Goal: Task Accomplishment & Management: Use online tool/utility

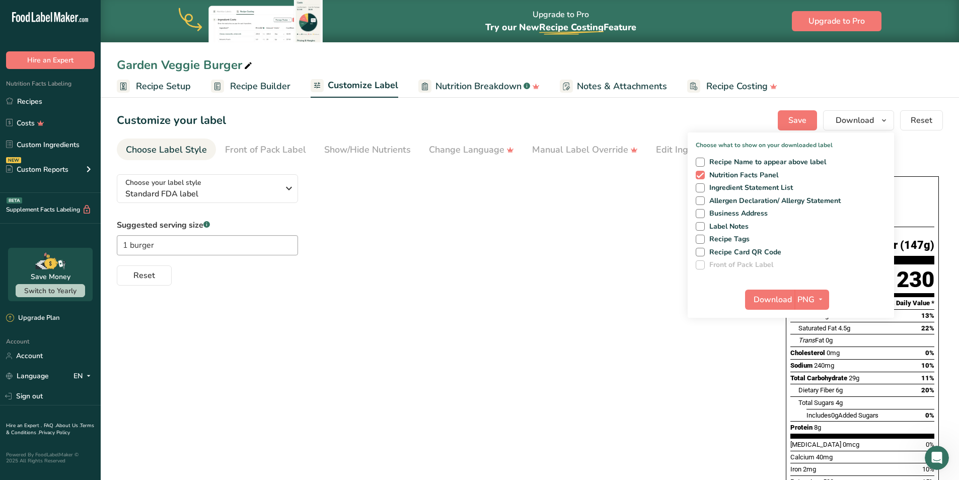
click at [246, 86] on span "Recipe Builder" at bounding box center [260, 87] width 60 height 14
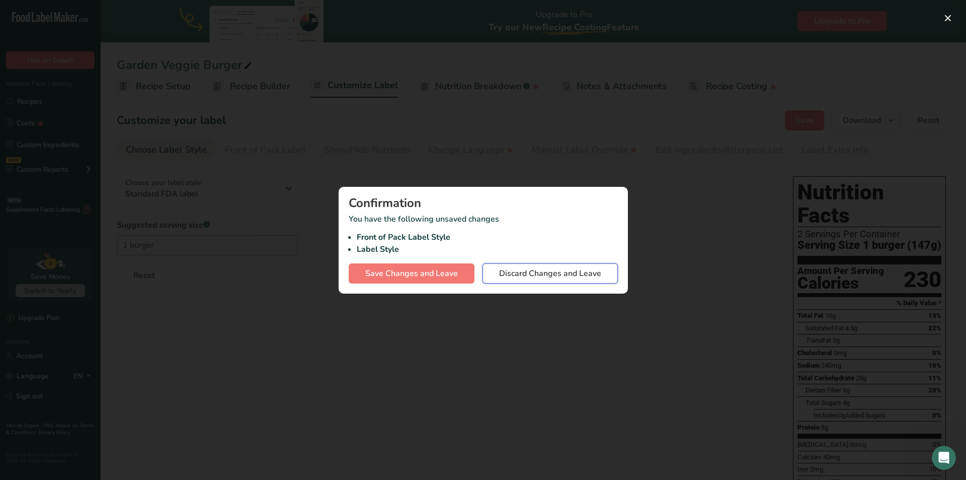
click at [533, 274] on span "Discard Changes and Leave" at bounding box center [550, 273] width 102 height 12
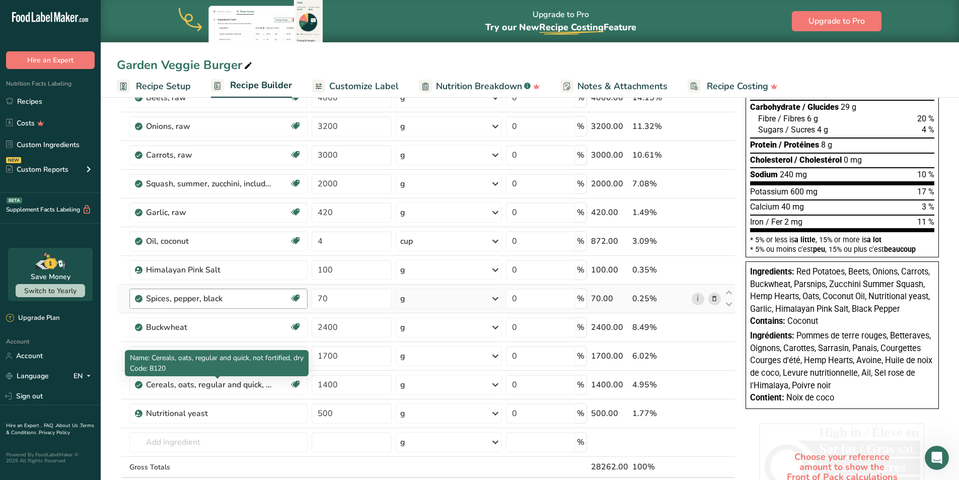
scroll to position [138, 0]
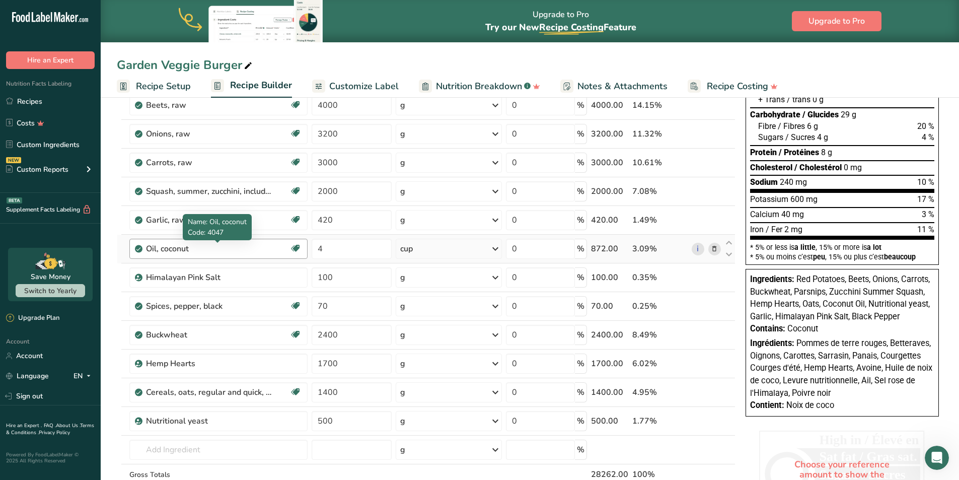
click at [177, 249] on div "Oil, coconut" at bounding box center [209, 249] width 126 height 12
click at [190, 247] on div "Oil, coconut" at bounding box center [209, 249] width 126 height 12
click at [176, 252] on div "Oil, coconut" at bounding box center [209, 249] width 126 height 12
click at [712, 249] on icon at bounding box center [714, 249] width 7 height 11
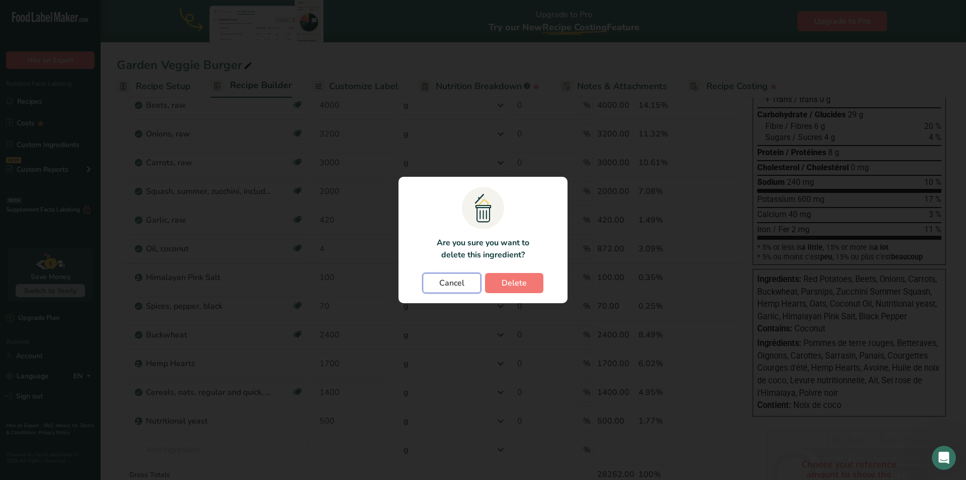
click at [463, 284] on span "Cancel" at bounding box center [451, 283] width 25 height 12
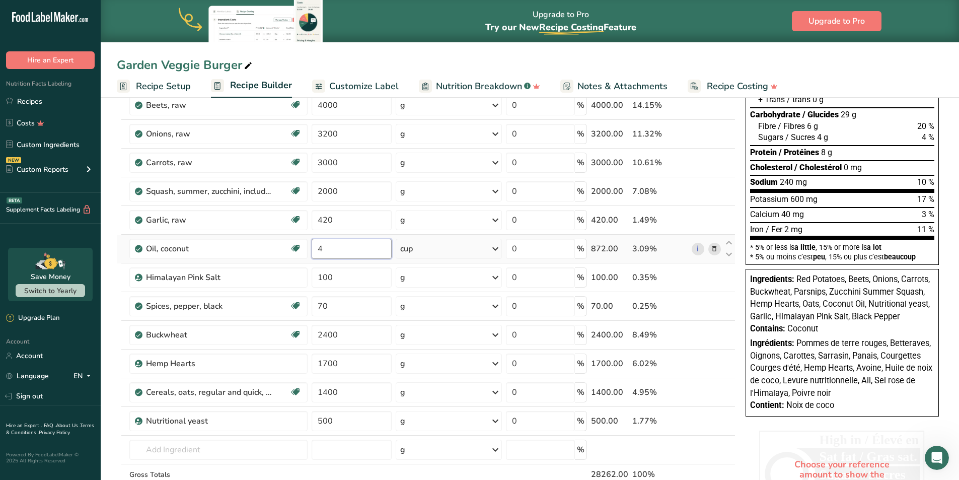
click at [331, 248] on input "4" at bounding box center [352, 249] width 81 height 20
type input "1"
click at [245, 264] on div "Ingredient * Amount * Unit * Waste * .a-a{fill:#347362;}.b-a{fill:#fff;} Grams …" at bounding box center [426, 269] width 619 height 515
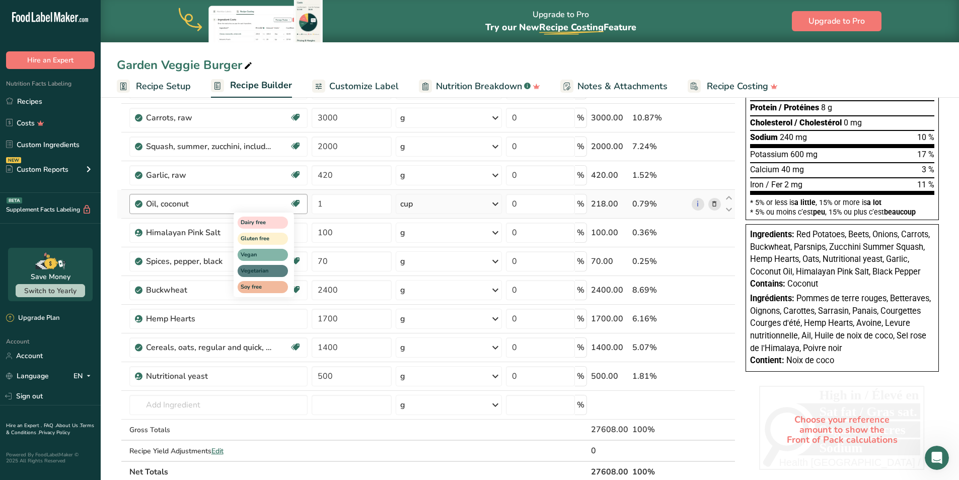
scroll to position [189, 0]
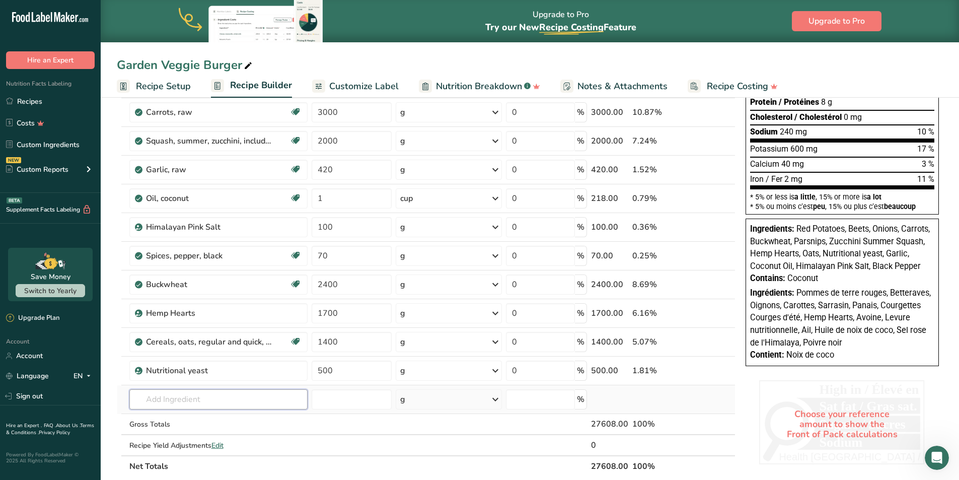
click at [175, 403] on input "text" at bounding box center [218, 399] width 178 height 20
type input "extra virgin oli"
click at [195, 363] on p "Extra Virgin Olive Oil" at bounding box center [174, 364] width 75 height 11
type input "Extra Virgin Olive Oil"
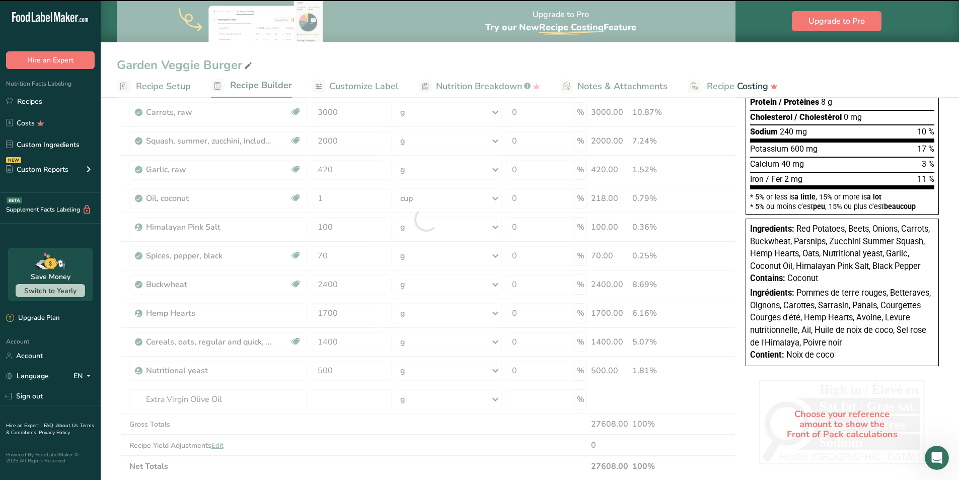
type input "0"
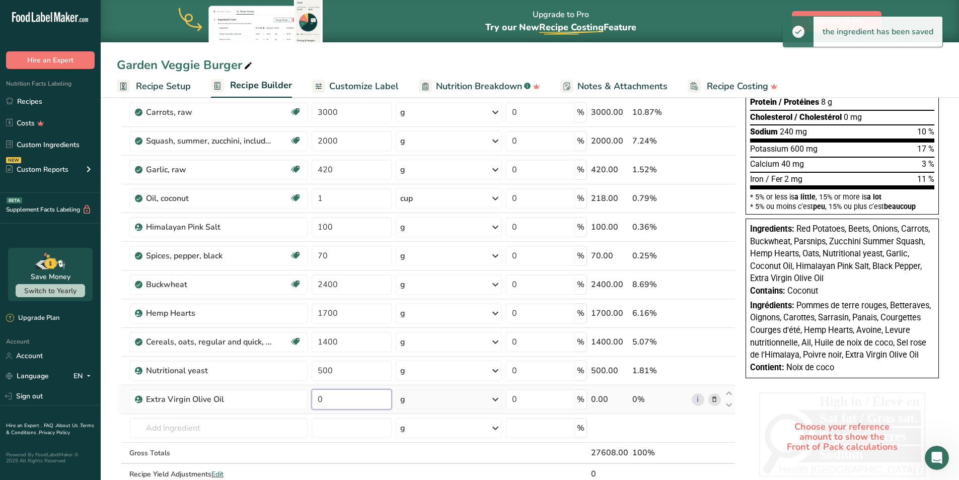
click at [332, 398] on input "0" at bounding box center [352, 399] width 81 height 20
click at [419, 403] on div "Ingredient * Amount * Unit * Waste * .a-a{fill:#347362;}.b-a{fill:#fff;} Grams …" at bounding box center [426, 234] width 619 height 544
click at [438, 404] on div "g" at bounding box center [449, 399] width 106 height 20
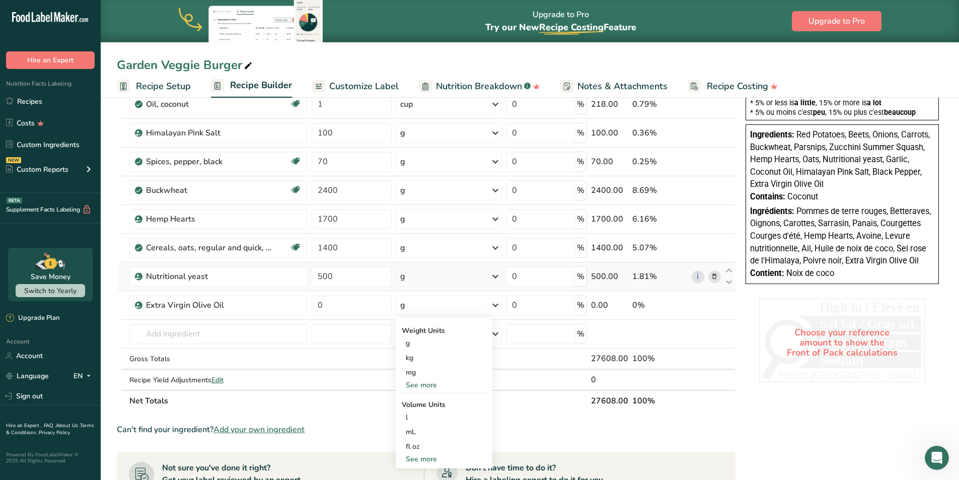
scroll to position [289, 0]
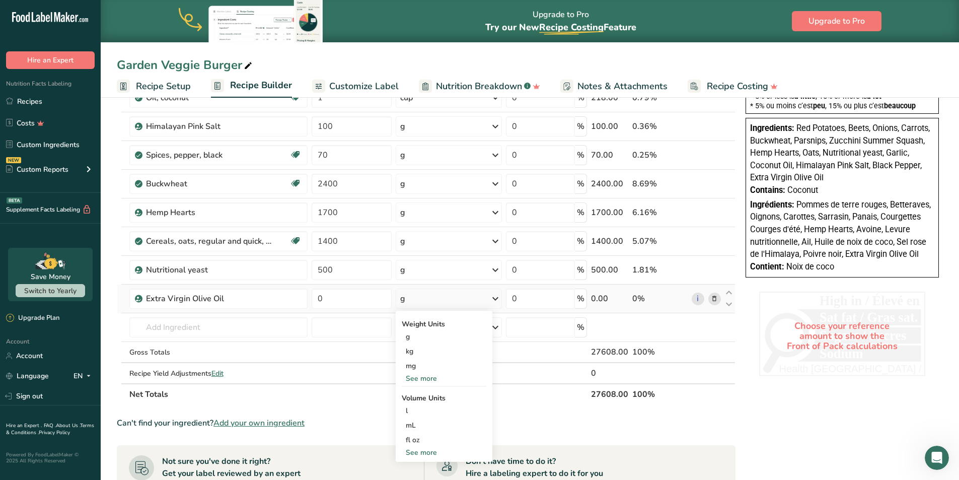
click at [428, 377] on div "See more" at bounding box center [444, 378] width 85 height 11
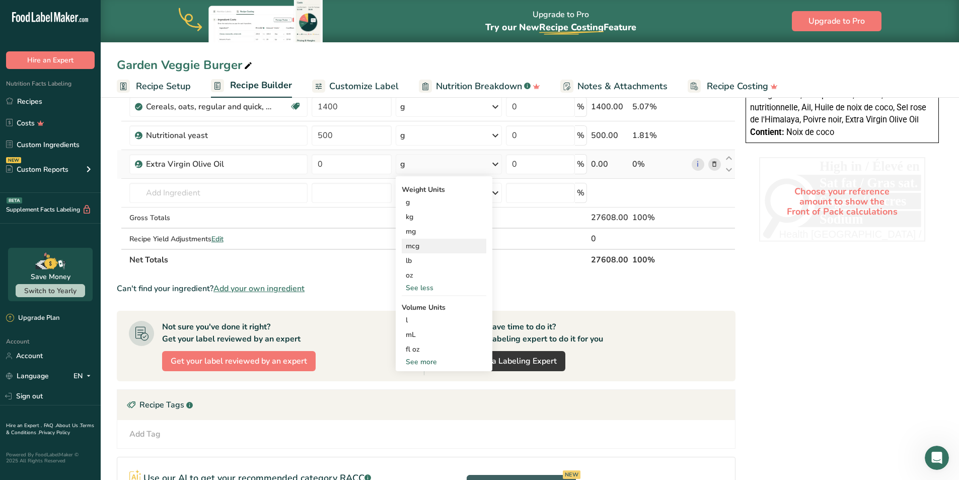
scroll to position [440, 0]
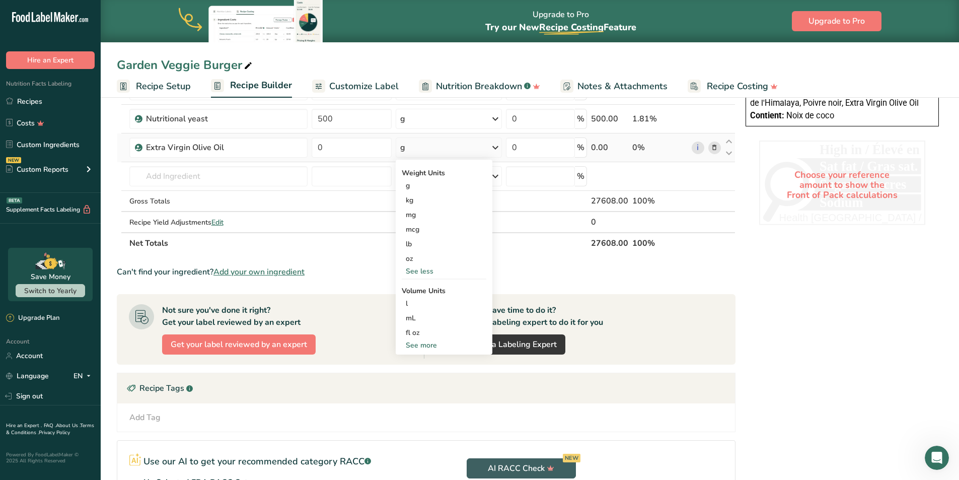
click at [425, 345] on div "See more" at bounding box center [444, 345] width 85 height 11
click at [419, 377] on div "cup" at bounding box center [444, 376] width 76 height 11
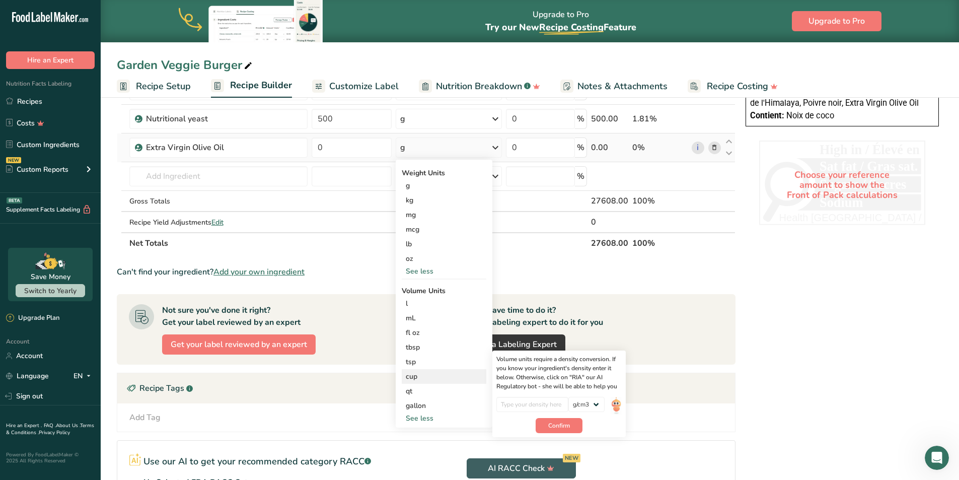
click at [414, 376] on div "cup" at bounding box center [444, 376] width 76 height 11
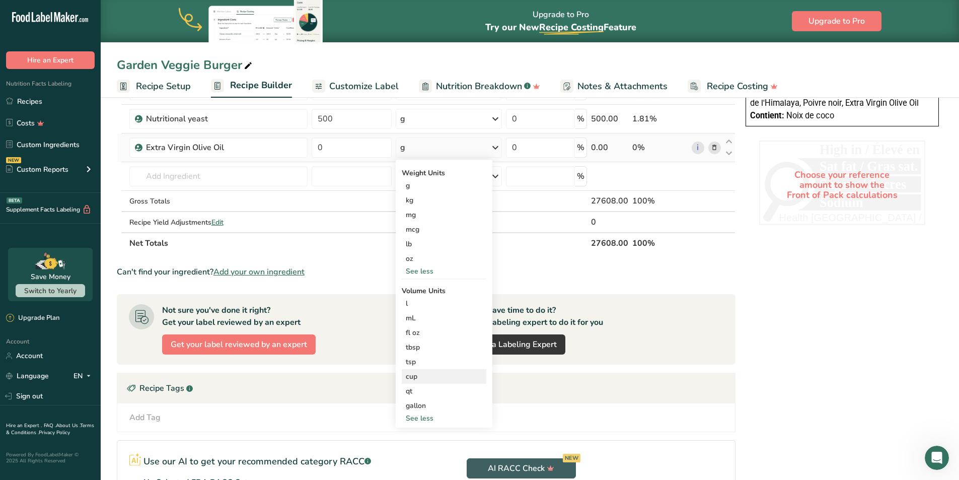
click at [408, 371] on div "cup" at bounding box center [444, 376] width 76 height 11
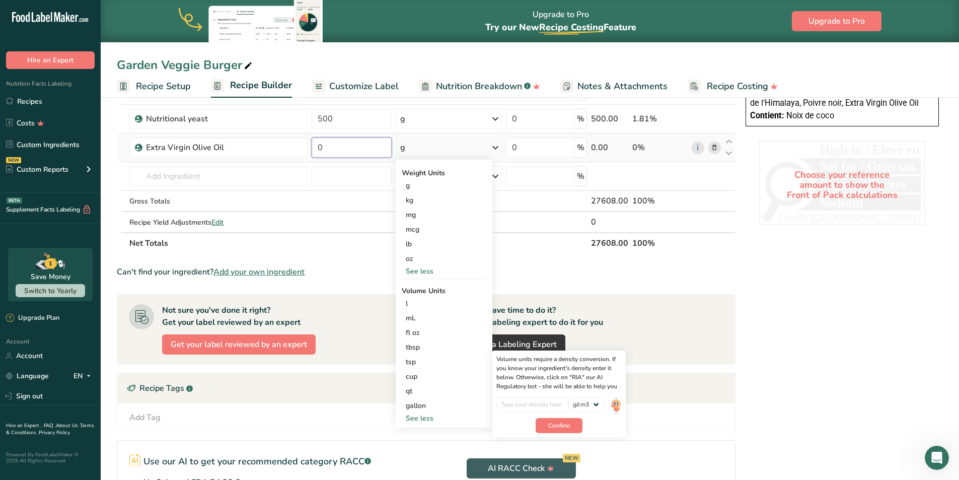
click at [348, 148] on input "0" at bounding box center [352, 147] width 81 height 20
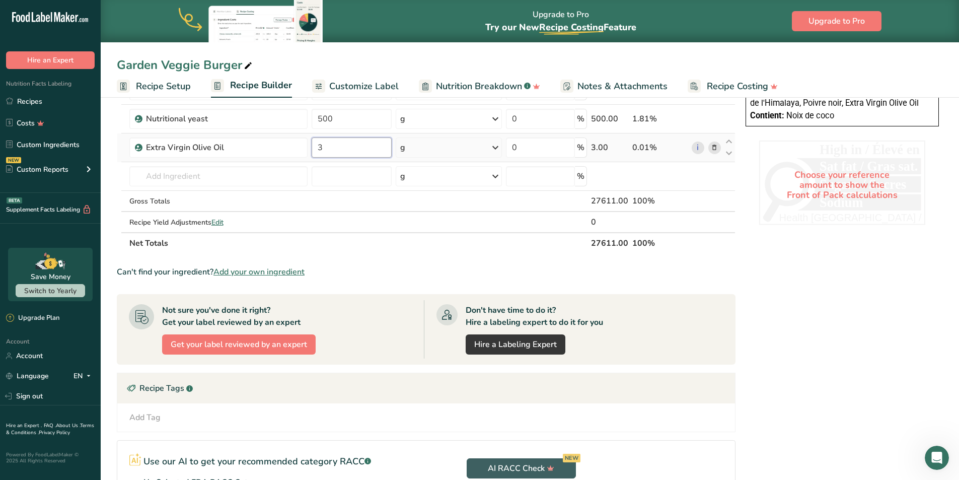
type input "3"
click at [496, 146] on icon at bounding box center [495, 147] width 12 height 18
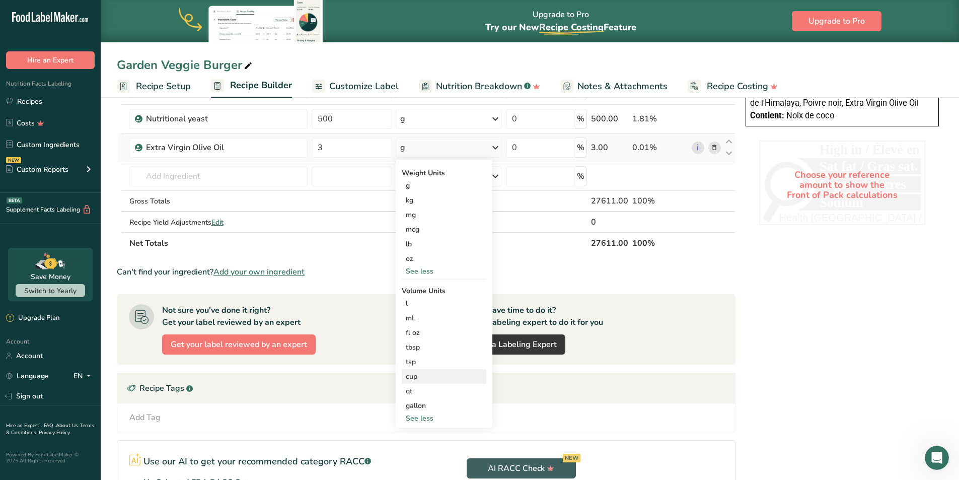
click at [425, 377] on div "cup" at bounding box center [444, 376] width 76 height 11
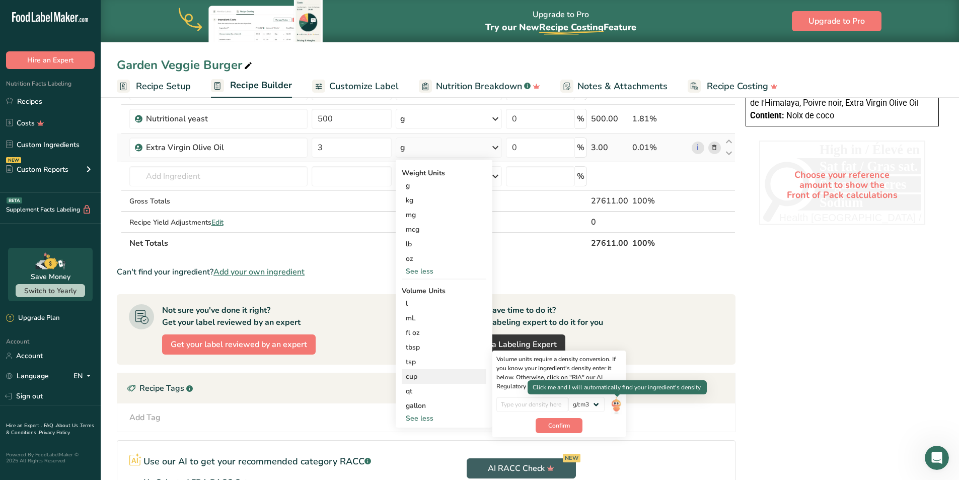
click at [617, 401] on img at bounding box center [615, 406] width 11 height 18
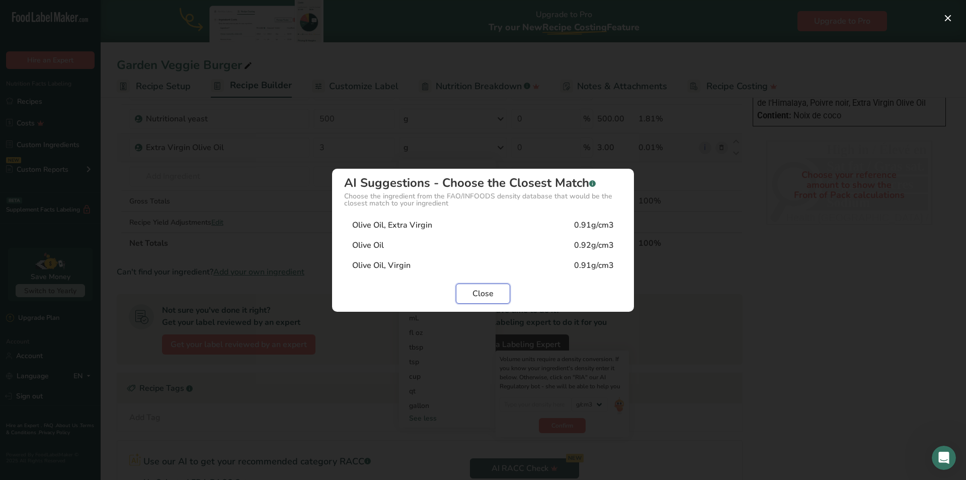
click at [491, 297] on span "Close" at bounding box center [483, 293] width 21 height 12
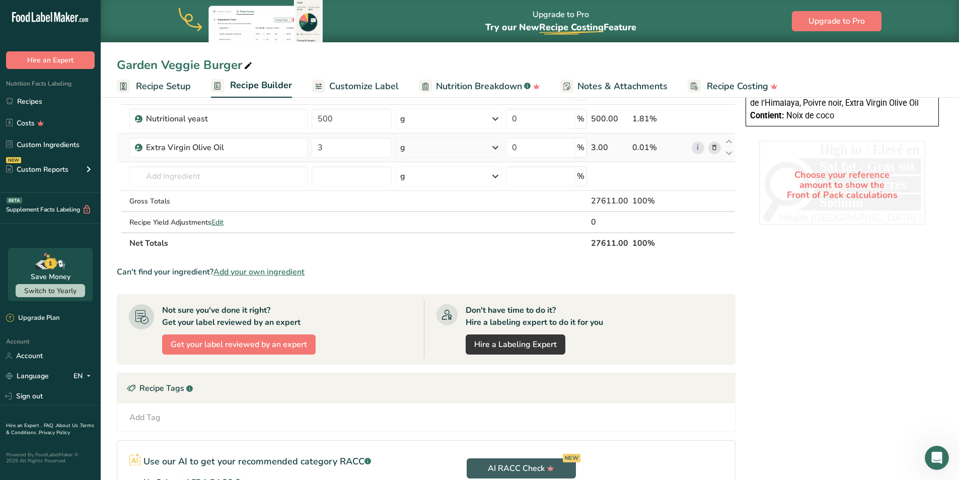
click at [460, 148] on div "g" at bounding box center [449, 147] width 106 height 20
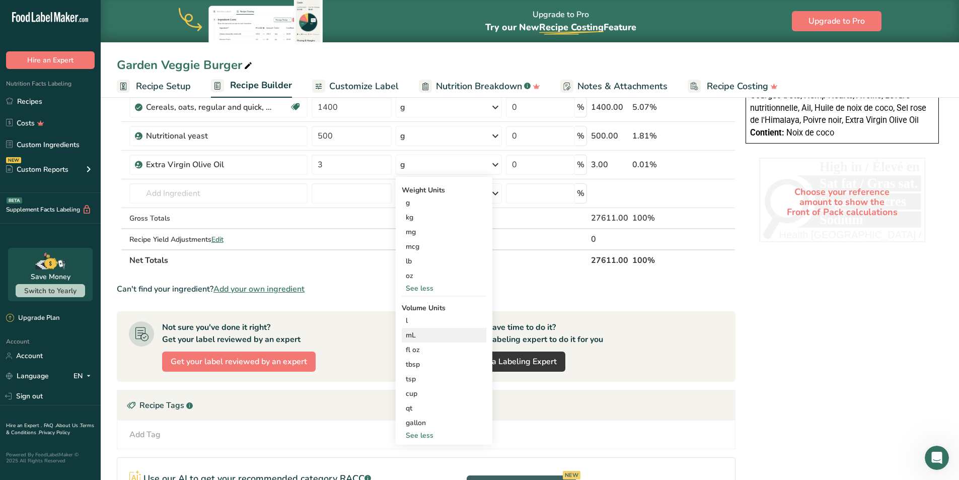
scroll to position [428, 0]
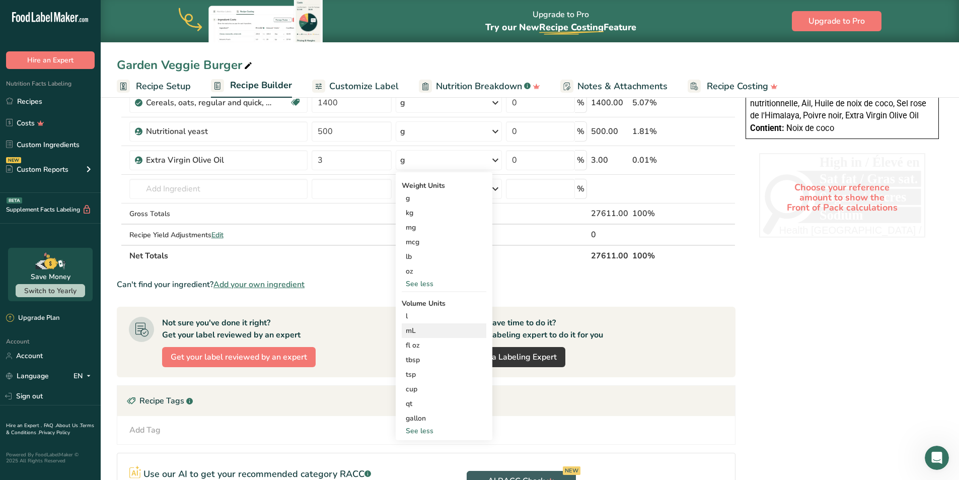
click at [412, 329] on div "mL" at bounding box center [444, 330] width 76 height 11
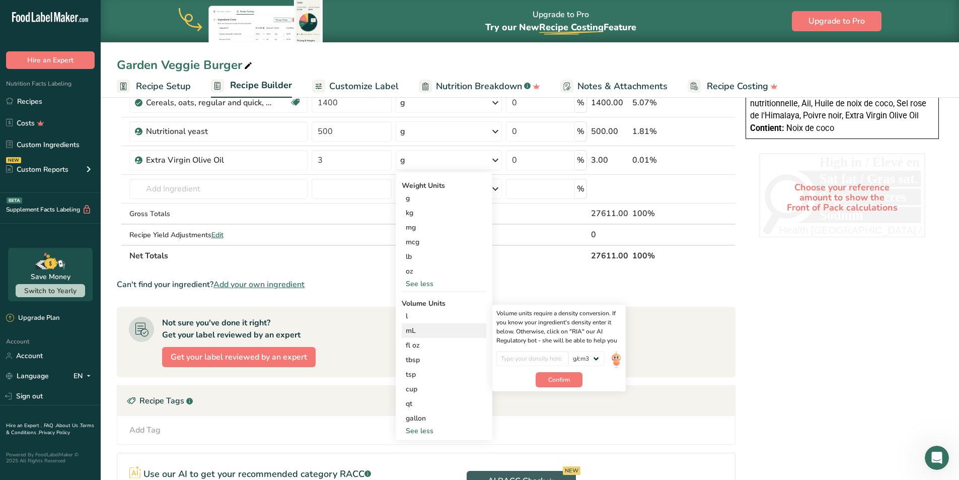
click at [412, 329] on div "mL" at bounding box center [444, 330] width 76 height 11
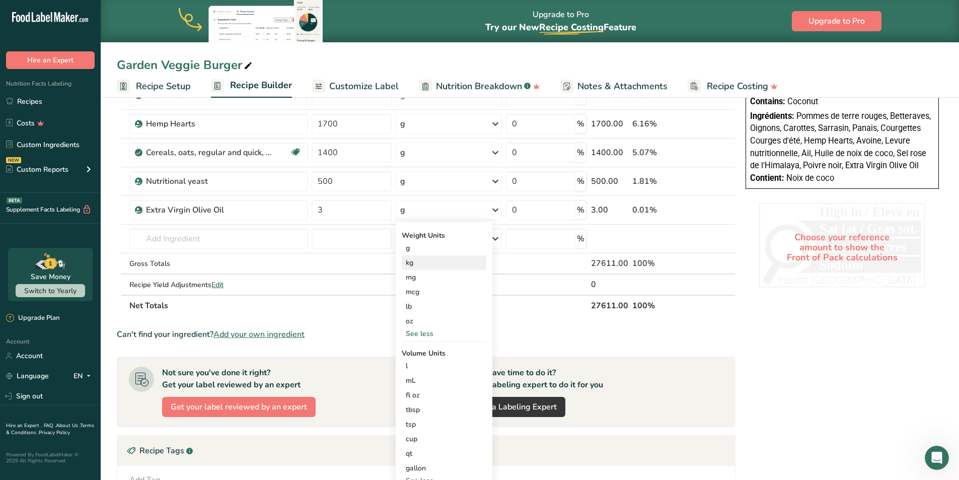
scroll to position [365, 0]
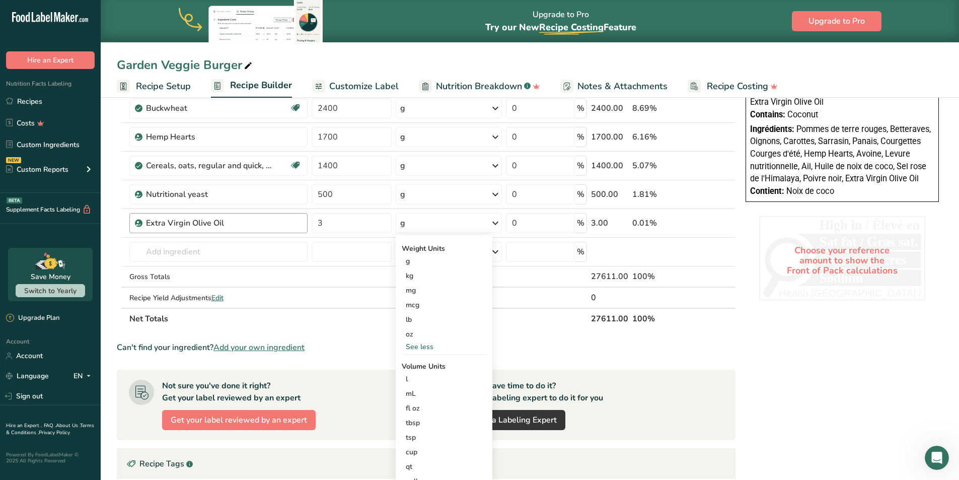
click at [283, 220] on div "Extra Virgin Olive Oil" at bounding box center [224, 223] width 156 height 12
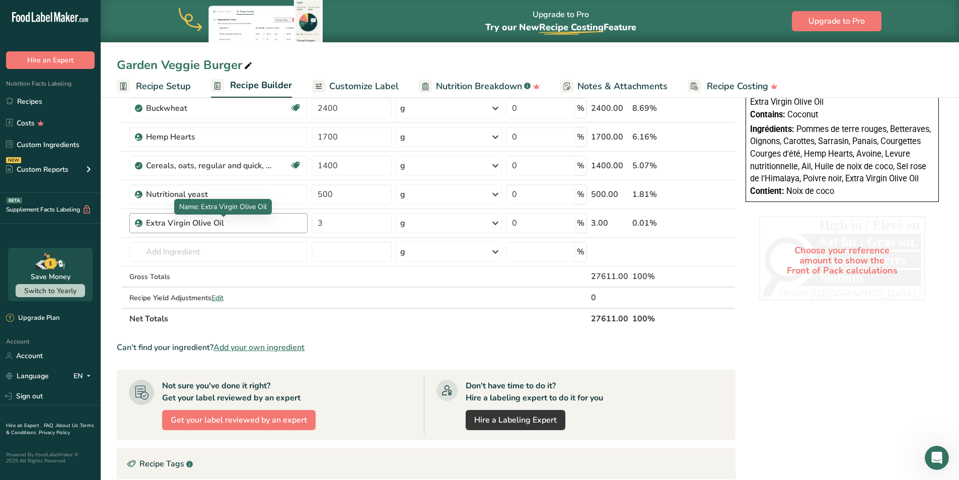
click at [265, 219] on div "Extra Virgin Olive Oil" at bounding box center [209, 223] width 126 height 12
click at [210, 223] on div "Extra Virgin Olive Oil" at bounding box center [209, 223] width 126 height 12
click at [715, 225] on icon at bounding box center [714, 223] width 7 height 11
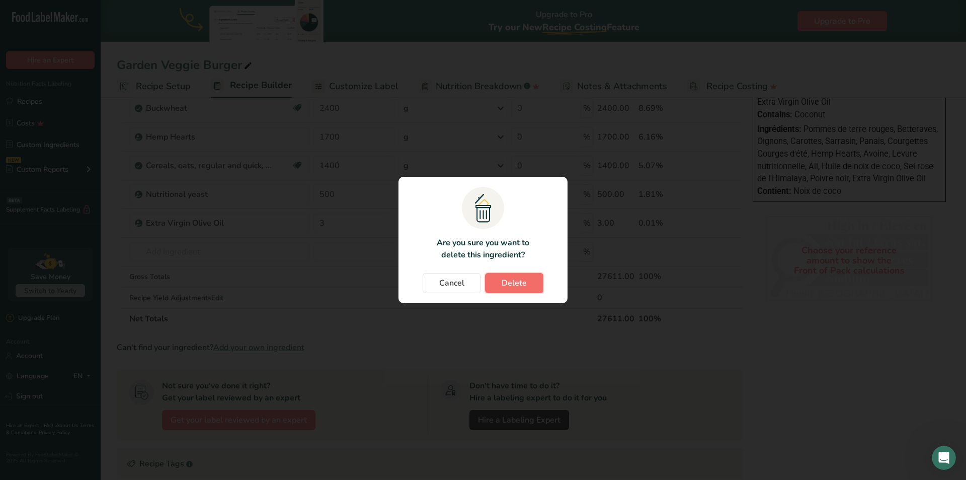
click at [515, 288] on span "Delete" at bounding box center [514, 283] width 25 height 12
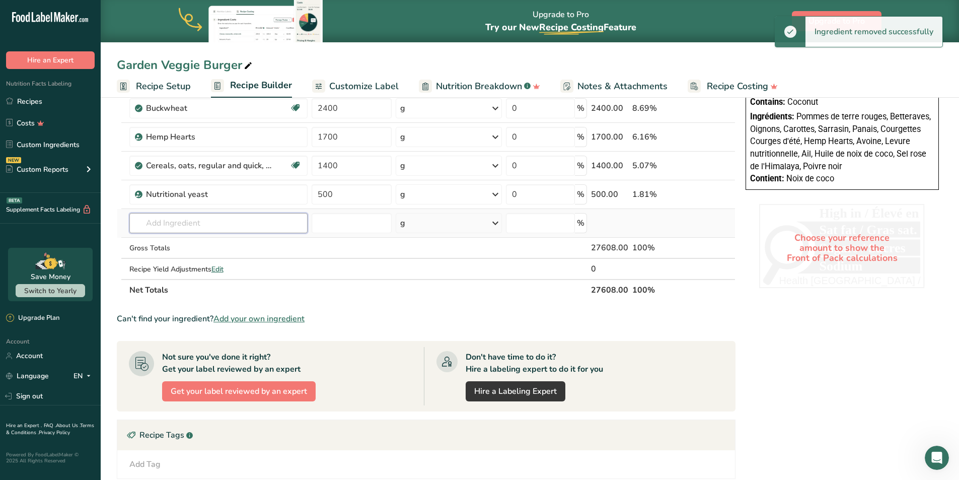
click at [167, 224] on input "text" at bounding box center [218, 223] width 178 height 20
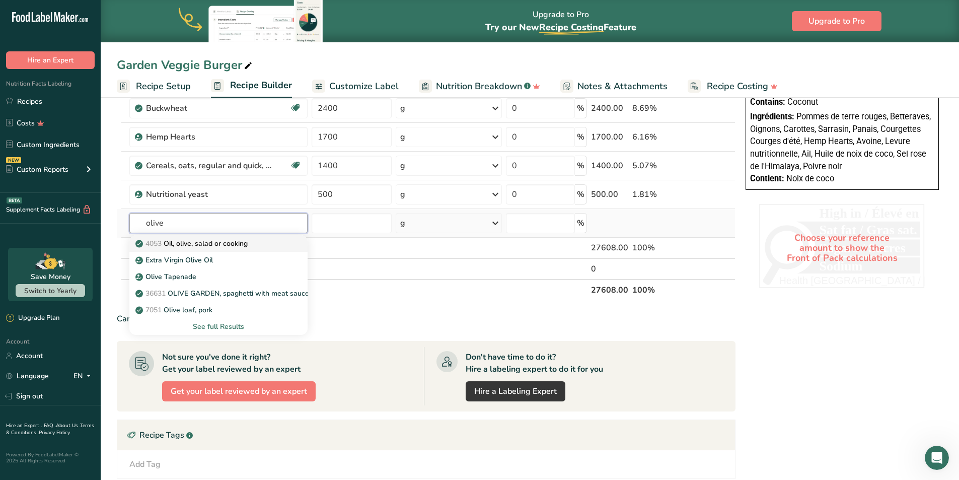
type input "olive"
click at [208, 244] on p "4053 Oil, olive, salad or cooking" at bounding box center [192, 243] width 110 height 11
type input "Oil, olive, salad or cooking"
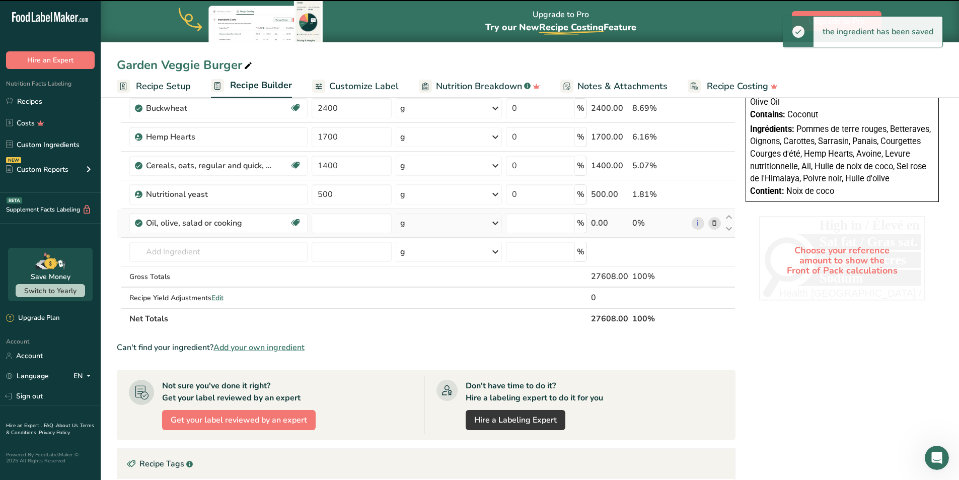
type input "0"
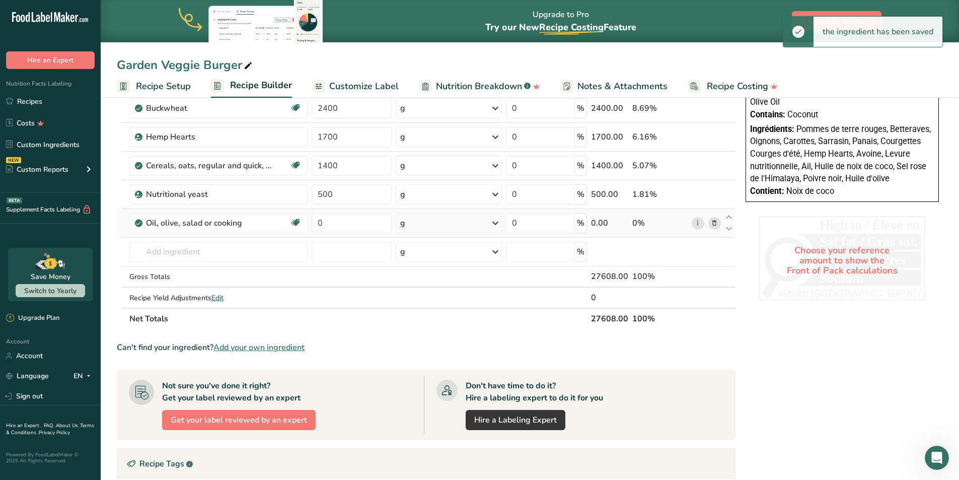
click at [480, 224] on div "g" at bounding box center [449, 223] width 106 height 20
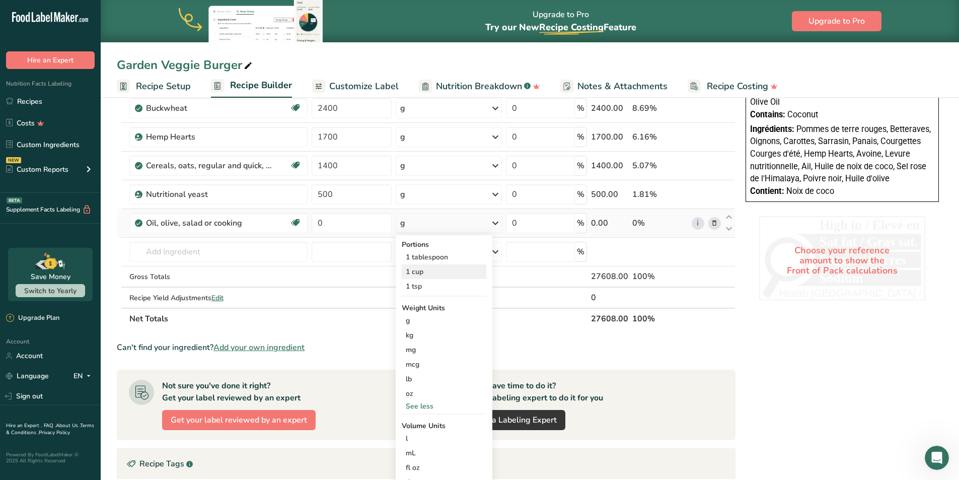
click at [424, 270] on div "1 cup" at bounding box center [444, 271] width 85 height 15
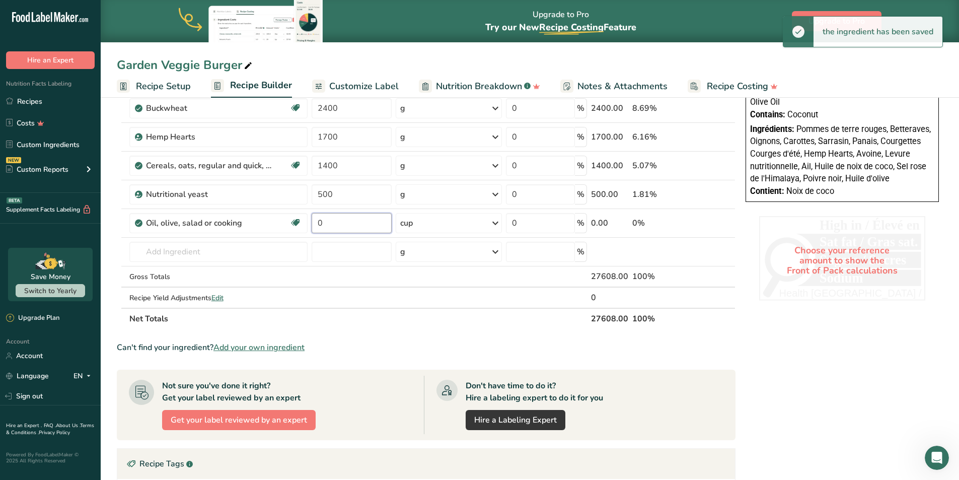
click at [342, 224] on input "0" at bounding box center [352, 223] width 81 height 20
type input "3"
click at [758, 341] on div "Nutrition Facts Valeur nutritive Per 1 burger (144g) pour 144g Calories 200 % D…" at bounding box center [841, 201] width 201 height 913
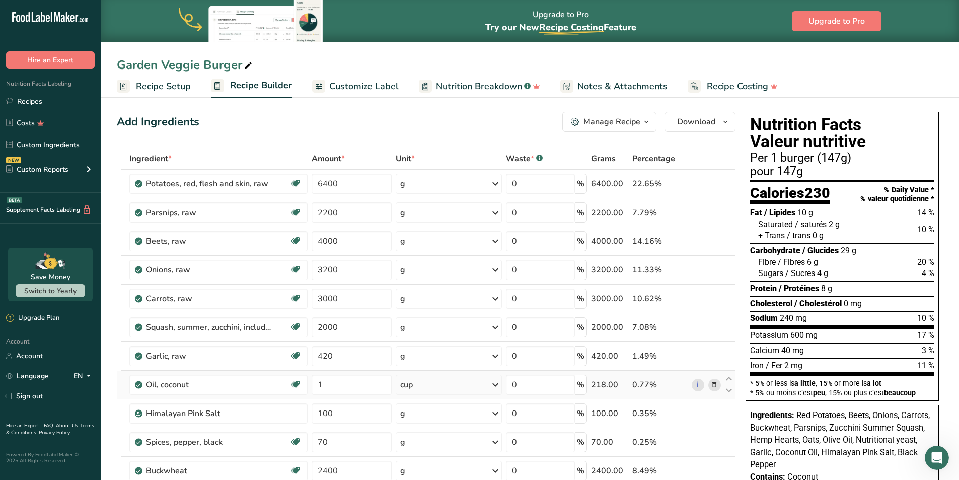
scroll to position [0, 0]
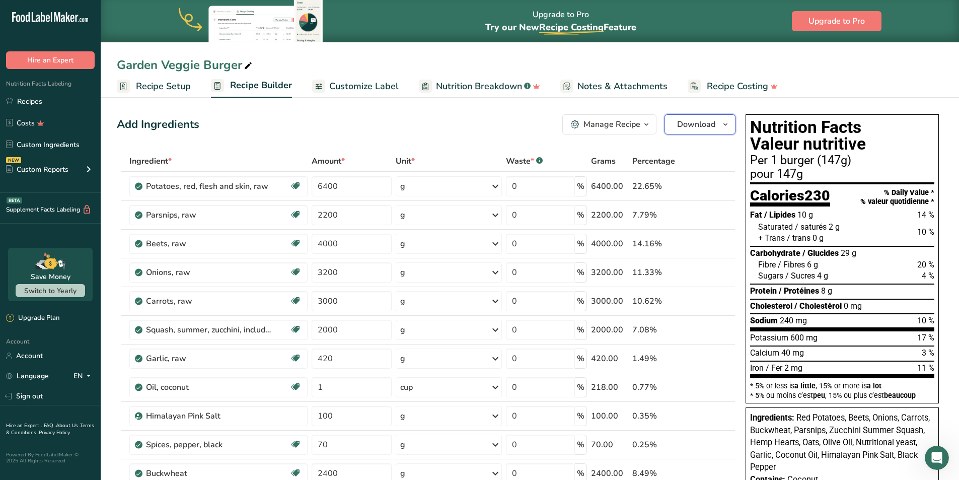
click at [695, 124] on span "Download" at bounding box center [696, 124] width 38 height 12
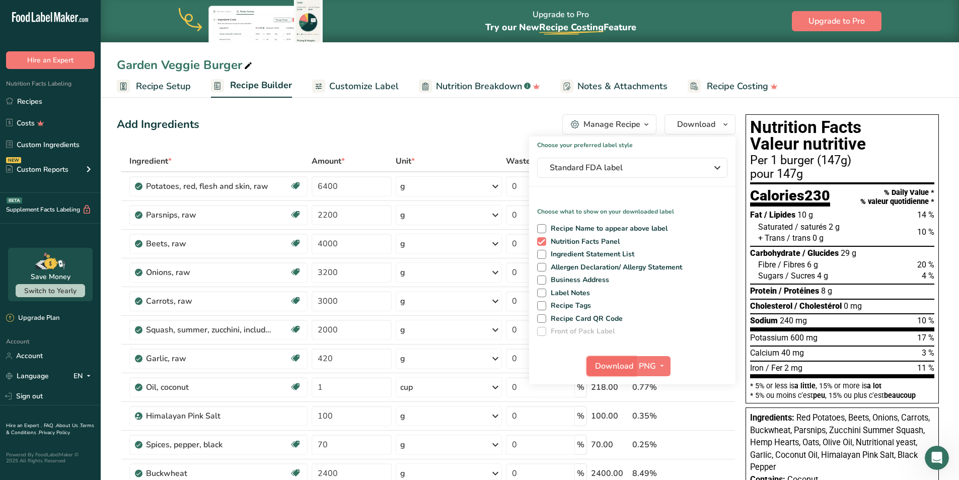
click at [622, 367] on span "Download" at bounding box center [614, 366] width 38 height 12
click at [502, 130] on div "Add Ingredients Manage Recipe Delete Recipe Duplicate Recipe Scale Recipe Save …" at bounding box center [426, 124] width 619 height 20
